Goal: Check status: Check status

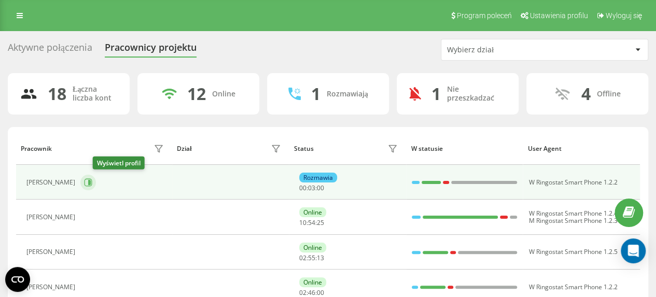
click at [91, 183] on icon at bounding box center [89, 182] width 3 height 5
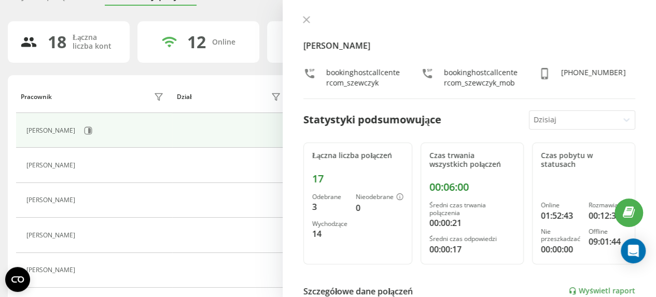
scroll to position [104, 0]
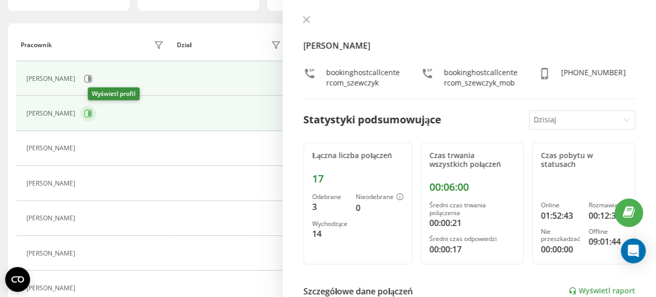
click at [91, 114] on icon at bounding box center [89, 113] width 3 height 5
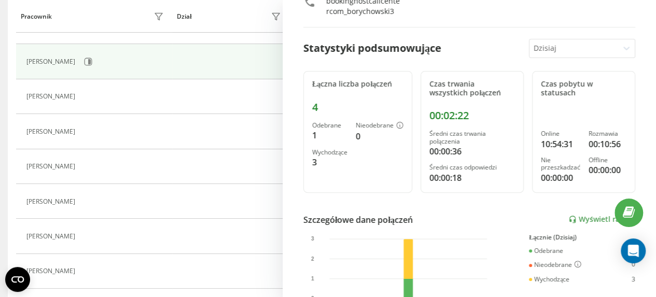
scroll to position [120, 0]
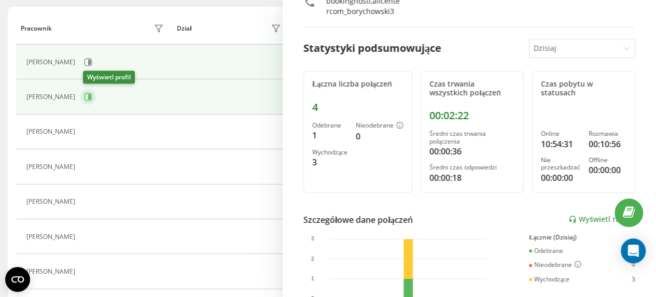
click at [92, 99] on icon at bounding box center [88, 97] width 8 height 8
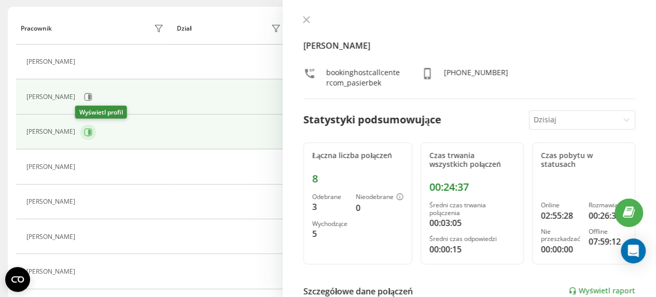
click at [88, 129] on icon at bounding box center [89, 131] width 3 height 5
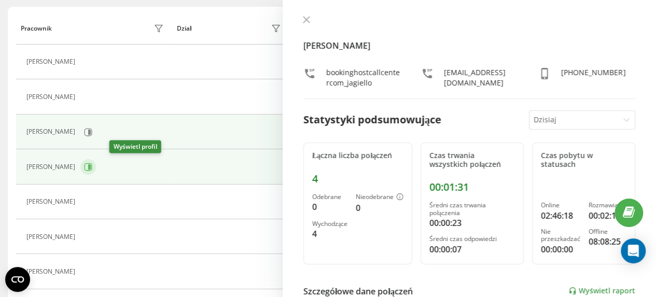
click at [92, 164] on icon at bounding box center [88, 167] width 8 height 8
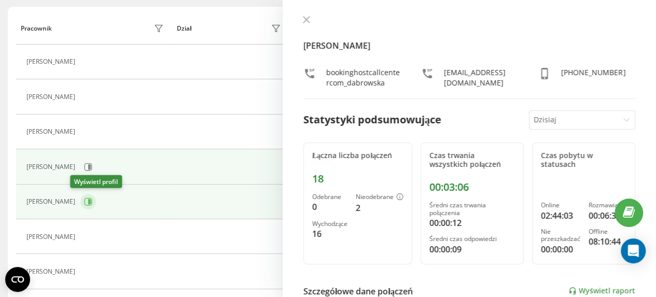
click at [88, 200] on icon at bounding box center [89, 201] width 3 height 5
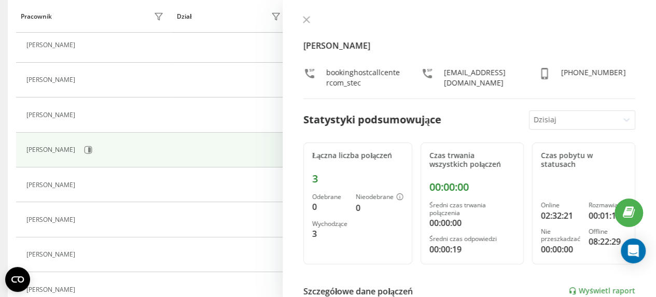
scroll to position [33, 0]
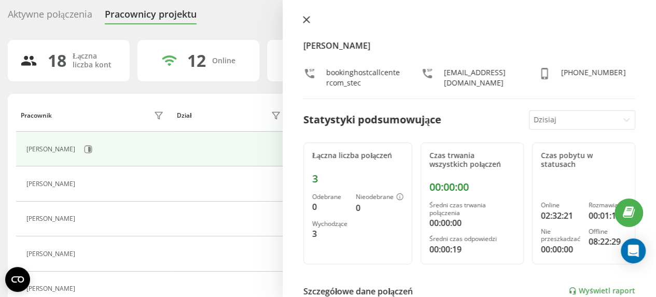
click at [308, 19] on icon at bounding box center [307, 20] width 6 height 6
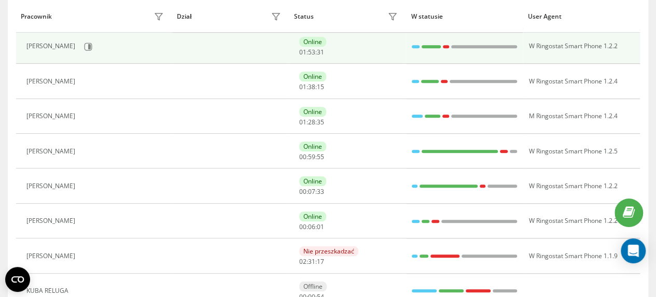
scroll to position [396, 0]
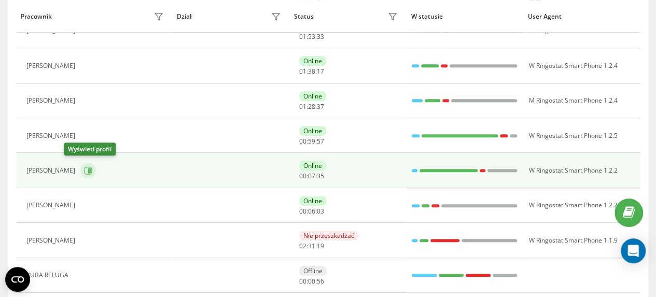
click at [88, 169] on icon at bounding box center [89, 170] width 3 height 5
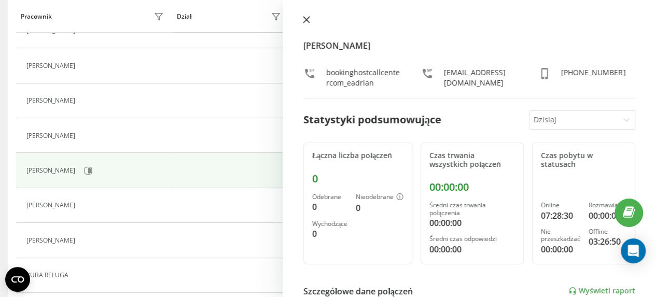
click at [308, 20] on icon at bounding box center [306, 19] width 7 height 7
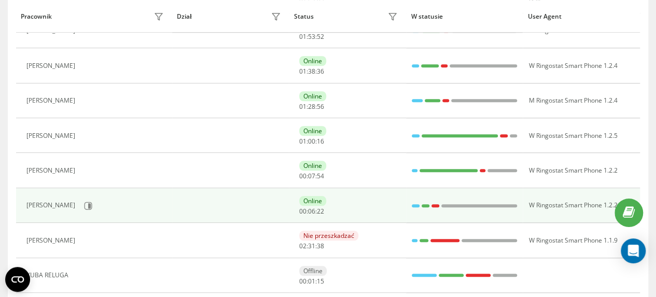
click at [78, 203] on div "[PERSON_NAME]" at bounding box center [51, 205] width 51 height 7
click at [92, 203] on icon at bounding box center [88, 206] width 8 height 8
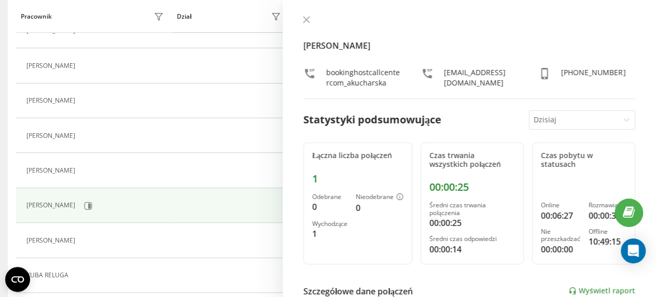
scroll to position [188, 0]
